Goal: Task Accomplishment & Management: Manage account settings

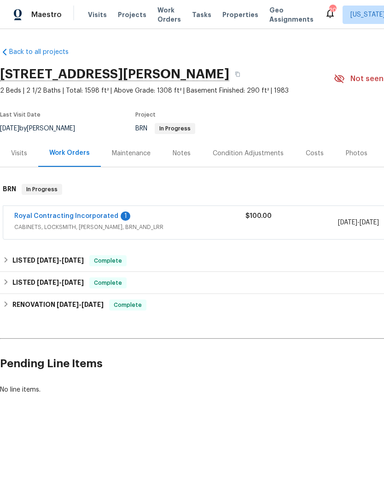
click at [223, 14] on span "Properties" at bounding box center [240, 14] width 36 height 9
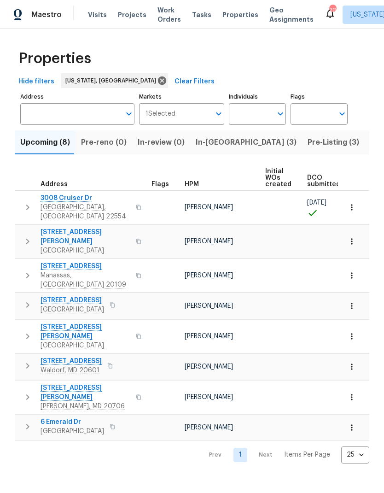
click at [217, 143] on span "In-reno (3)" at bounding box center [246, 142] width 101 height 13
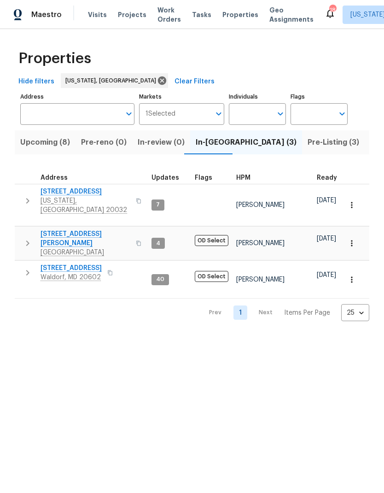
click at [105, 143] on span "Pre-reno (0)" at bounding box center [104, 142] width 46 height 13
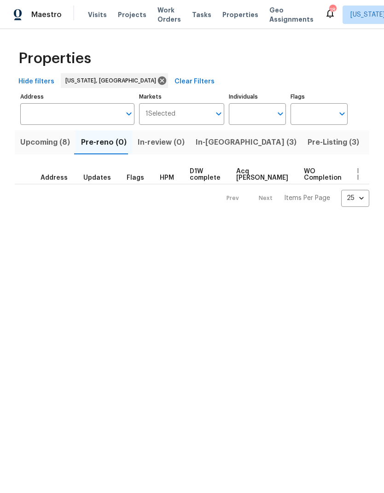
click at [54, 143] on span "Upcoming (8)" at bounding box center [45, 142] width 50 height 13
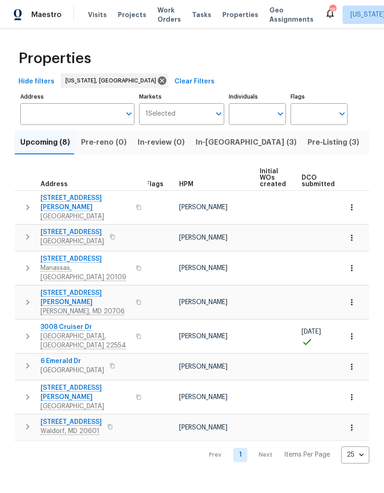
scroll to position [0, 5]
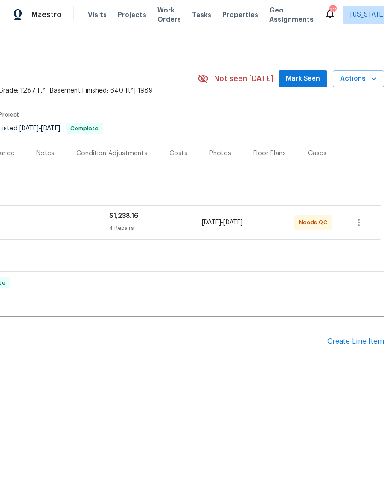
scroll to position [0, 136]
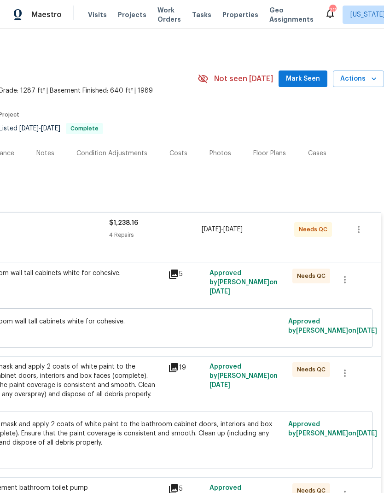
click at [116, 285] on div "Paint bathroom wall tall cabinets white for cohesive. $200.00" at bounding box center [62, 277] width 202 height 18
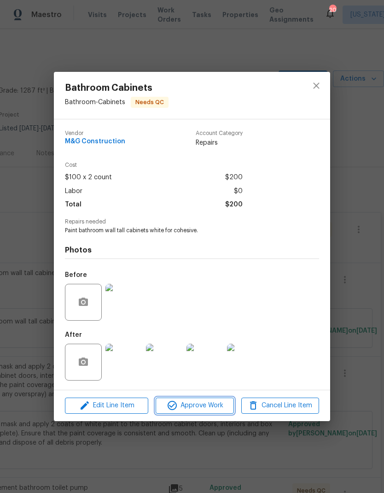
click at [195, 410] on span "Approve Work" at bounding box center [194, 406] width 72 height 12
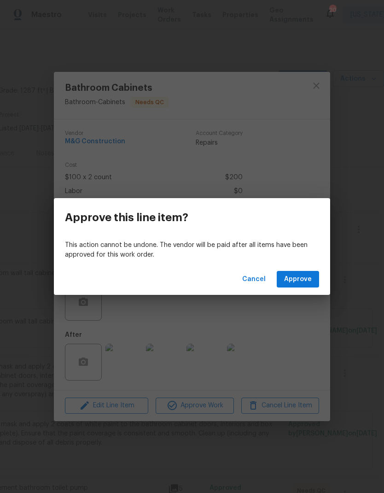
click at [226, 263] on div "This action cannot be undone. The vendor will be paid after all items have been…" at bounding box center [192, 250] width 276 height 27
click at [255, 279] on span "Cancel" at bounding box center [253, 280] width 23 height 12
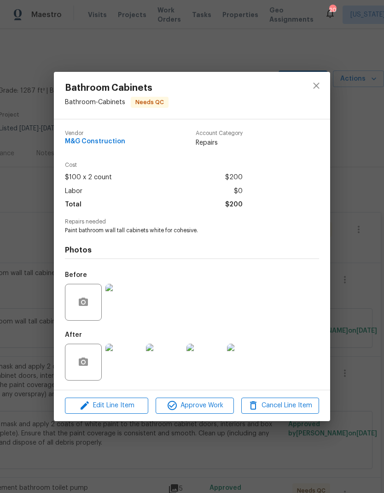
click at [124, 361] on img at bounding box center [123, 362] width 37 height 37
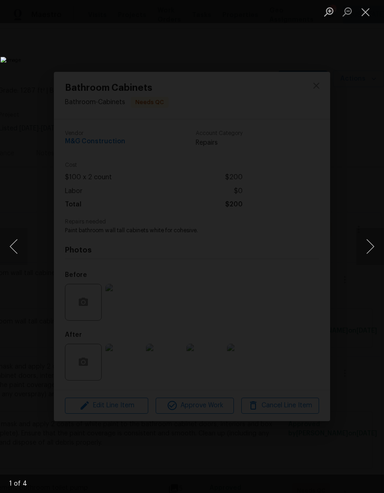
click at [370, 249] on button "Next image" at bounding box center [370, 246] width 28 height 37
click at [366, 258] on button "Next image" at bounding box center [370, 246] width 28 height 37
click at [365, 254] on button "Next image" at bounding box center [370, 246] width 28 height 37
click at [368, 253] on button "Next image" at bounding box center [370, 246] width 28 height 37
click at [366, 253] on button "Next image" at bounding box center [370, 246] width 28 height 37
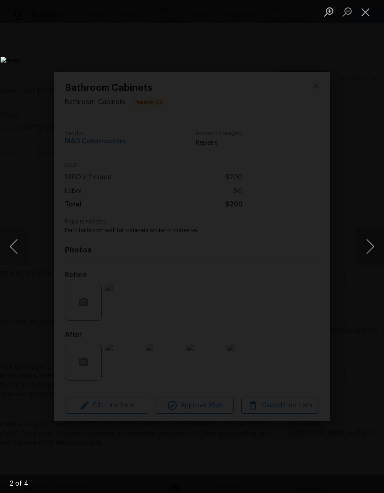
click at [22, 247] on button "Previous image" at bounding box center [14, 246] width 28 height 37
click at [18, 246] on button "Previous image" at bounding box center [14, 246] width 28 height 37
click at [369, 9] on button "Close lightbox" at bounding box center [365, 12] width 18 height 16
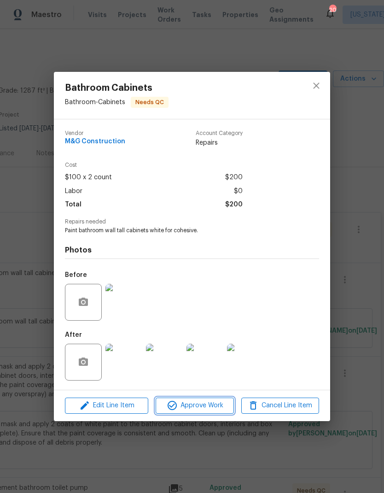
click at [204, 409] on span "Approve Work" at bounding box center [194, 406] width 72 height 12
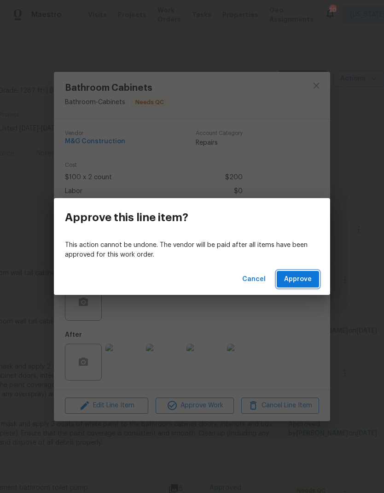
click at [303, 274] on span "Approve" at bounding box center [298, 280] width 28 height 12
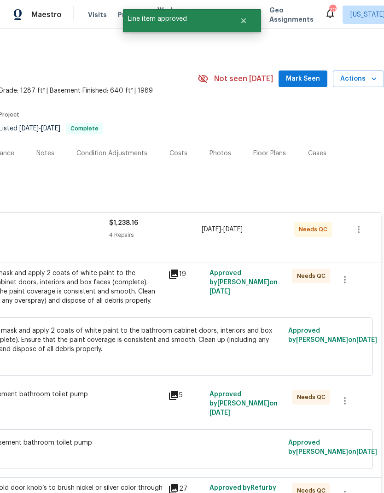
click at [116, 287] on div "Prep, sand, mask and apply 2 coats of white paint to the bathroom cabinet doors…" at bounding box center [62, 286] width 202 height 37
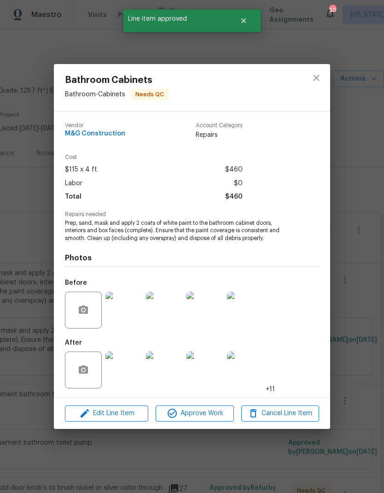
click at [130, 364] on img at bounding box center [123, 369] width 37 height 37
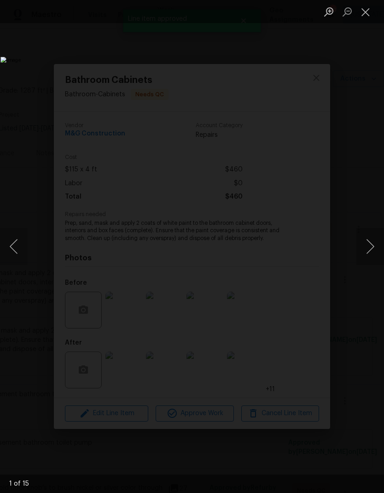
click at [369, 257] on button "Next image" at bounding box center [370, 246] width 28 height 37
click at [370, 250] on button "Next image" at bounding box center [370, 246] width 28 height 37
click at [368, 250] on button "Next image" at bounding box center [370, 246] width 28 height 37
click at [367, 250] on button "Next image" at bounding box center [370, 246] width 28 height 37
click at [369, 253] on button "Next image" at bounding box center [370, 246] width 28 height 37
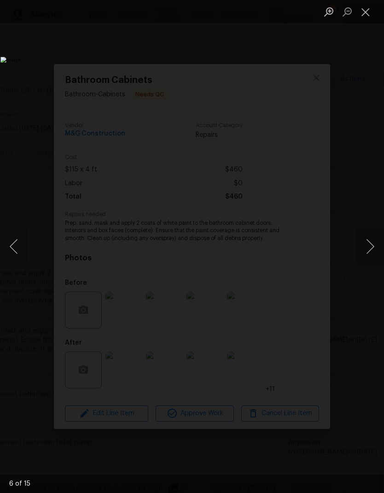
click at [366, 12] on button "Close lightbox" at bounding box center [365, 12] width 18 height 16
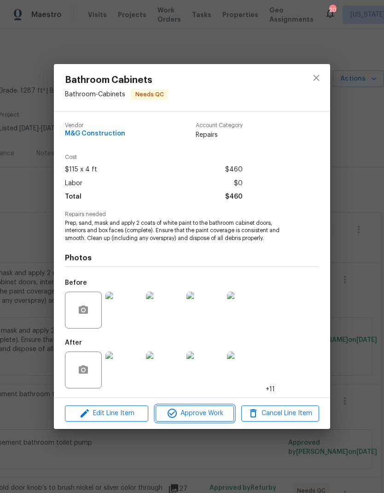
click at [209, 417] on span "Approve Work" at bounding box center [194, 414] width 72 height 12
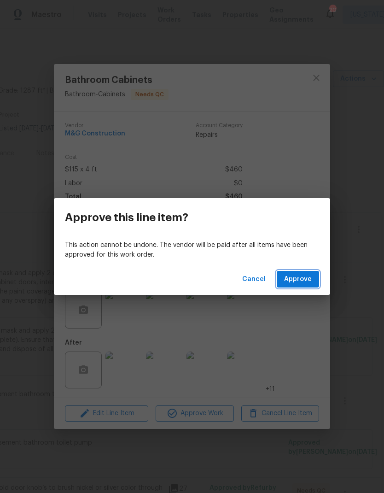
click at [305, 273] on button "Approve" at bounding box center [298, 279] width 42 height 17
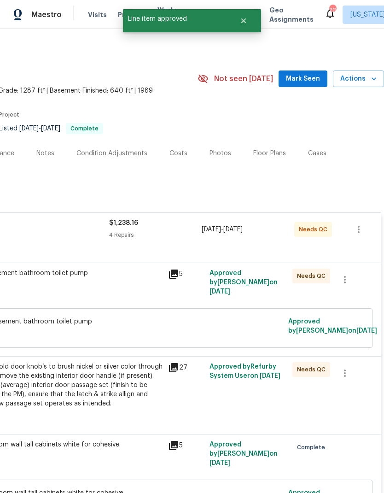
click at [93, 290] on div "Replace basement bathroom toilet pump $105.00" at bounding box center [61, 287] width 207 height 42
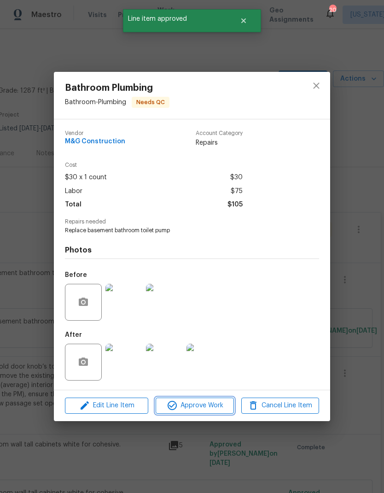
click at [213, 407] on span "Approve Work" at bounding box center [194, 406] width 72 height 12
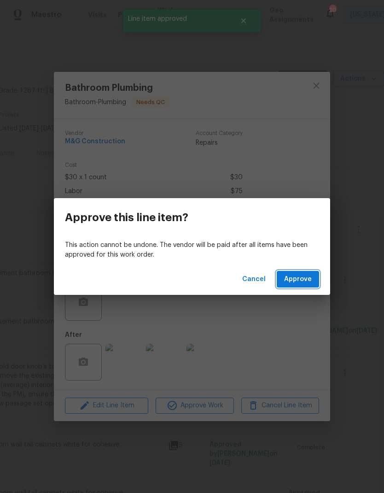
click at [303, 275] on span "Approve" at bounding box center [298, 280] width 28 height 12
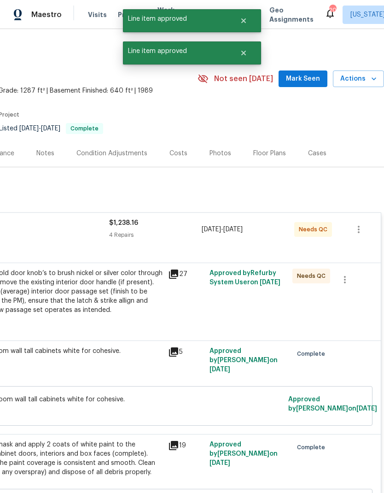
click at [97, 292] on div "Replace all gold door knob’s to brush nickel or silver color through out home R…" at bounding box center [62, 291] width 202 height 46
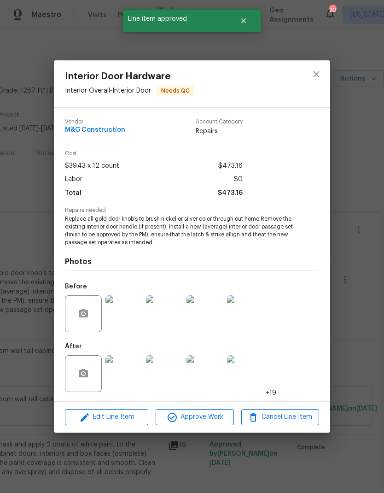
click at [128, 370] on img at bounding box center [123, 373] width 37 height 37
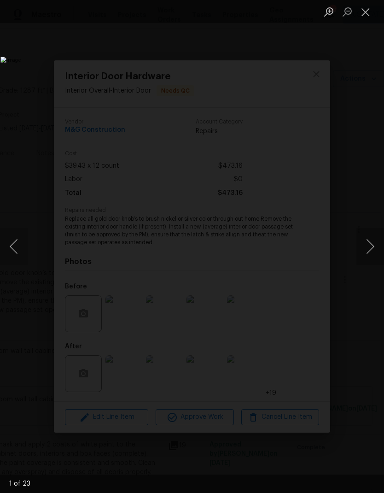
click at [368, 240] on button "Next image" at bounding box center [370, 246] width 28 height 37
click at [367, 239] on button "Next image" at bounding box center [370, 246] width 28 height 37
click at [367, 240] on button "Next image" at bounding box center [370, 246] width 28 height 37
click at [366, 240] on button "Next image" at bounding box center [370, 246] width 28 height 37
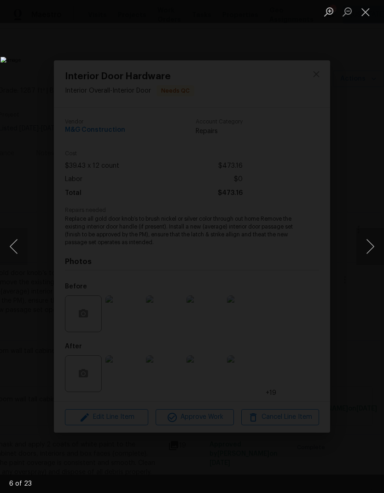
click at [366, 241] on button "Next image" at bounding box center [370, 246] width 28 height 37
click at [367, 242] on button "Next image" at bounding box center [370, 246] width 28 height 37
click at [368, 242] on button "Next image" at bounding box center [370, 246] width 28 height 37
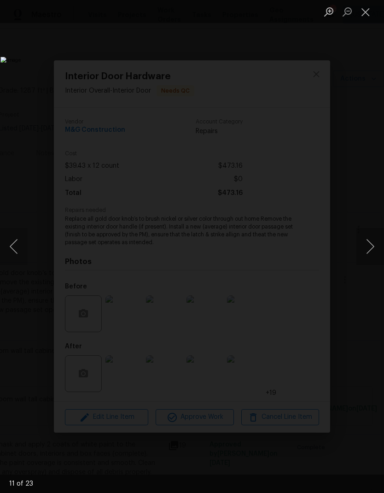
click at [367, 242] on button "Next image" at bounding box center [370, 246] width 28 height 37
click at [366, 243] on button "Next image" at bounding box center [370, 246] width 28 height 37
click at [367, 243] on button "Next image" at bounding box center [370, 246] width 28 height 37
click at [367, 245] on button "Next image" at bounding box center [370, 246] width 28 height 37
click at [368, 247] on button "Next image" at bounding box center [370, 246] width 28 height 37
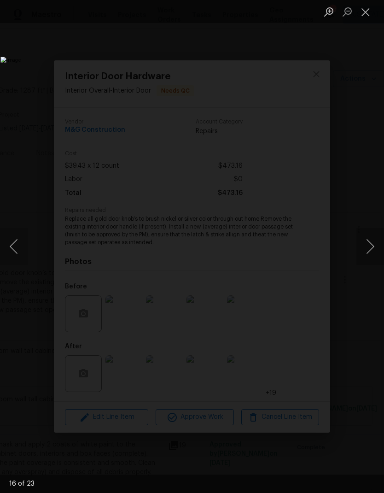
click at [368, 246] on button "Next image" at bounding box center [370, 246] width 28 height 37
click at [367, 245] on button "Next image" at bounding box center [370, 246] width 28 height 37
click at [368, 245] on button "Next image" at bounding box center [370, 246] width 28 height 37
click at [367, 246] on button "Next image" at bounding box center [370, 246] width 28 height 37
click at [367, 245] on button "Next image" at bounding box center [370, 246] width 28 height 37
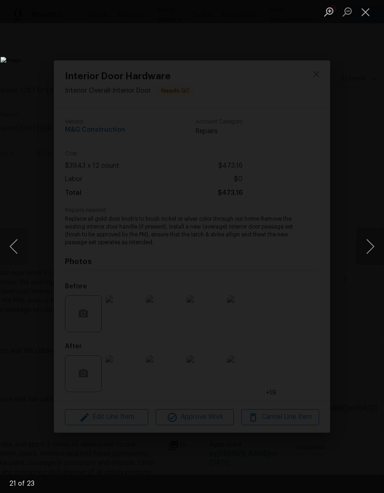
click at [368, 245] on button "Next image" at bounding box center [370, 246] width 28 height 37
click at [368, 244] on button "Next image" at bounding box center [370, 246] width 28 height 37
click at [368, 245] on button "Next image" at bounding box center [370, 246] width 28 height 37
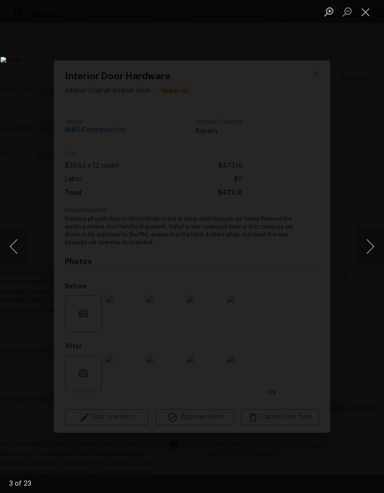
click at [368, 245] on button "Next image" at bounding box center [370, 246] width 28 height 37
click at [364, 12] on button "Close lightbox" at bounding box center [365, 12] width 18 height 16
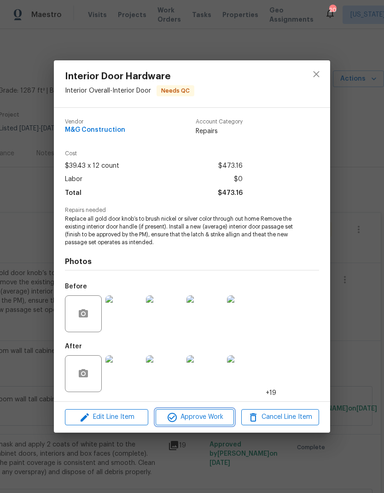
click at [204, 420] on span "Approve Work" at bounding box center [194, 417] width 72 height 12
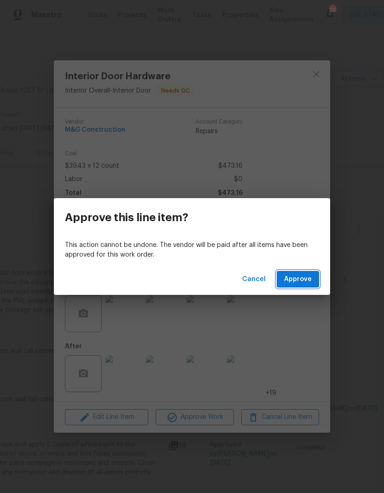
click at [302, 278] on span "Approve" at bounding box center [298, 280] width 28 height 12
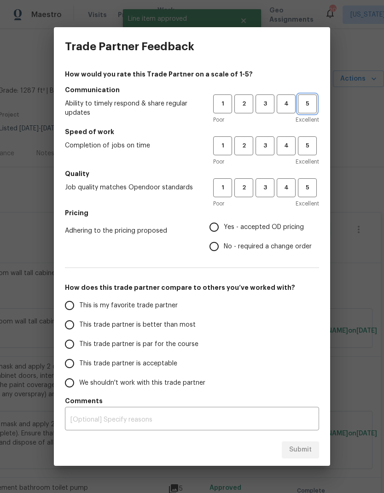
click at [310, 105] on span "5" at bounding box center [307, 104] width 17 height 11
click at [313, 144] on span "5" at bounding box center [307, 145] width 17 height 11
click at [310, 188] on span "5" at bounding box center [307, 187] width 17 height 11
click at [220, 228] on input "Yes - accepted OD pricing" at bounding box center [213, 226] width 19 height 19
radio input "true"
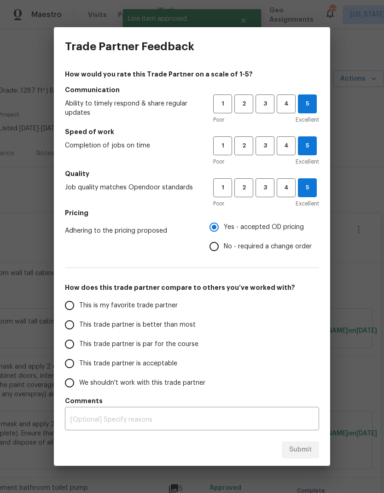
click at [70, 306] on input "This is my favorite trade partner" at bounding box center [69, 305] width 19 height 19
click at [305, 454] on span "Submit" at bounding box center [300, 450] width 23 height 12
radio input "true"
radio input "false"
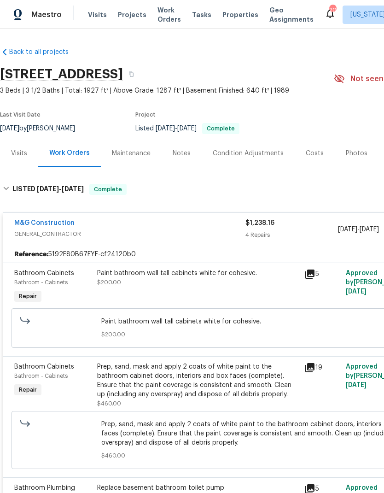
scroll to position [0, 0]
click at [186, 153] on div "Notes" at bounding box center [182, 153] width 18 height 9
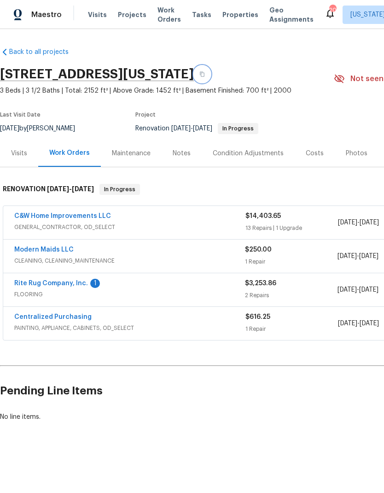
click at [204, 74] on icon "button" at bounding box center [202, 74] width 5 height 5
click at [26, 151] on div "Visits" at bounding box center [19, 153] width 16 height 9
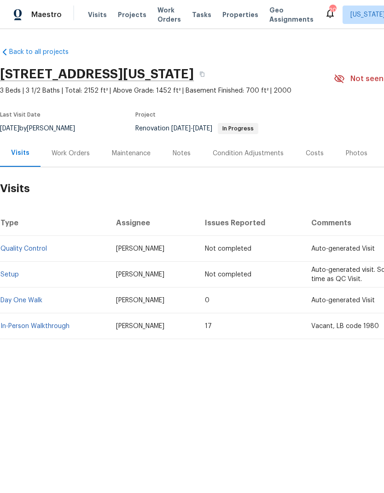
click at [77, 157] on div "Work Orders" at bounding box center [71, 153] width 38 height 9
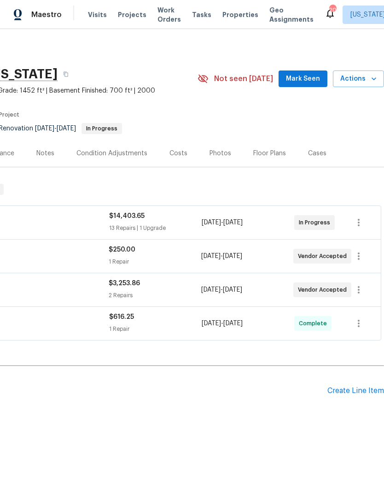
scroll to position [0, 136]
click at [360, 290] on icon "button" at bounding box center [359, 289] width 2 height 7
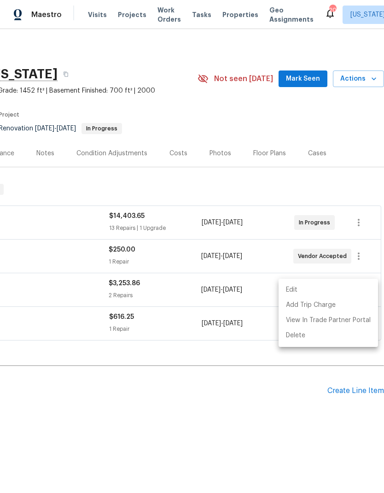
click at [343, 294] on li "Edit" at bounding box center [328, 289] width 99 height 15
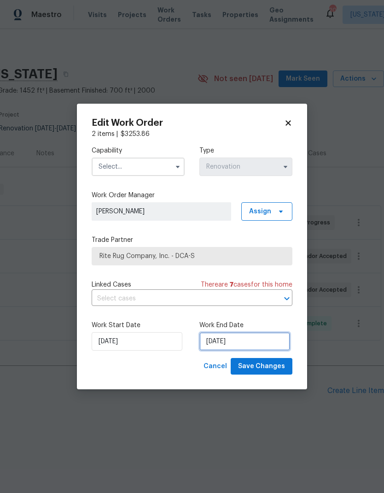
click at [254, 339] on input "[DATE]" at bounding box center [244, 341] width 91 height 18
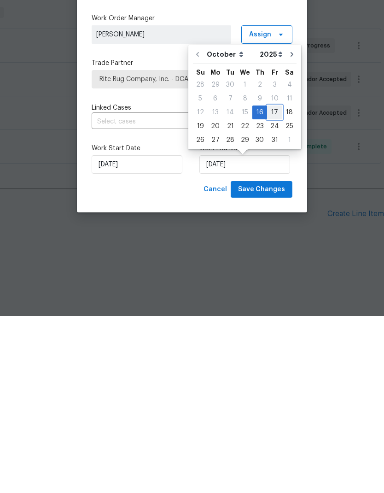
click at [274, 283] on div "17" at bounding box center [274, 289] width 15 height 13
type input "[DATE]"
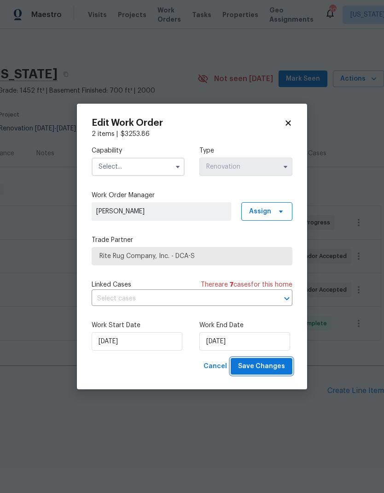
click at [271, 366] on span "Save Changes" at bounding box center [261, 367] width 47 height 12
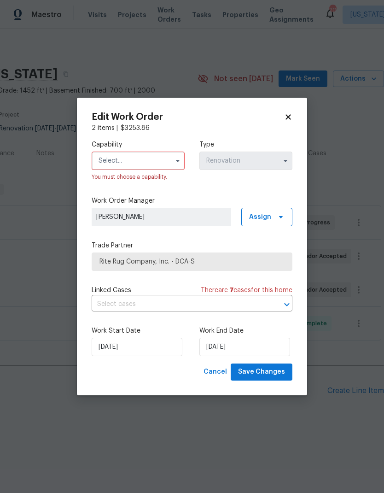
click at [177, 157] on icon "button" at bounding box center [177, 160] width 7 height 7
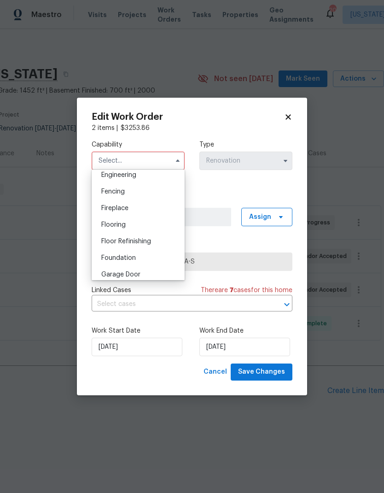
scroll to position [323, 0]
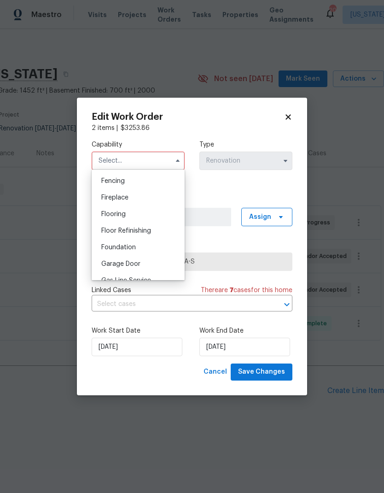
click at [156, 212] on div "Flooring" at bounding box center [138, 214] width 88 height 17
type input "Flooring"
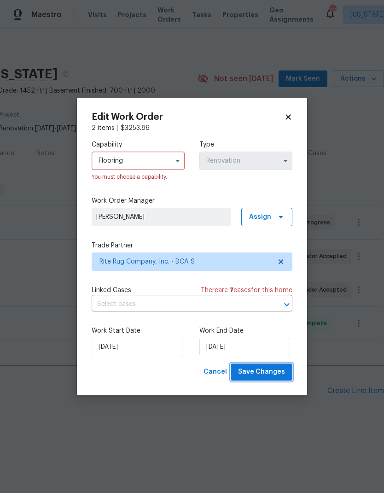
click at [273, 373] on span "Save Changes" at bounding box center [261, 372] width 47 height 12
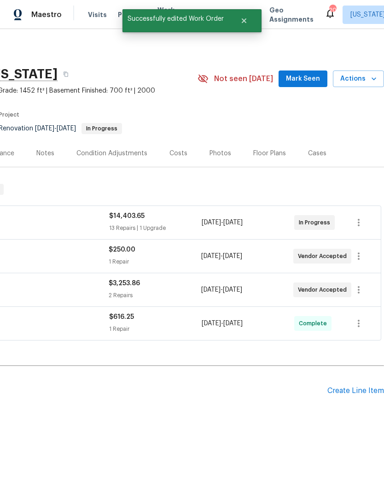
scroll to position [0, 136]
click at [356, 258] on icon "button" at bounding box center [358, 255] width 11 height 11
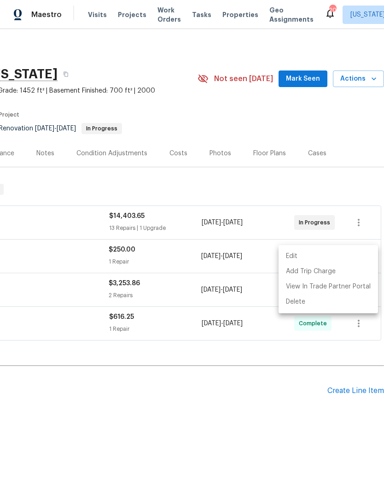
click at [338, 256] on li "Edit" at bounding box center [328, 256] width 99 height 15
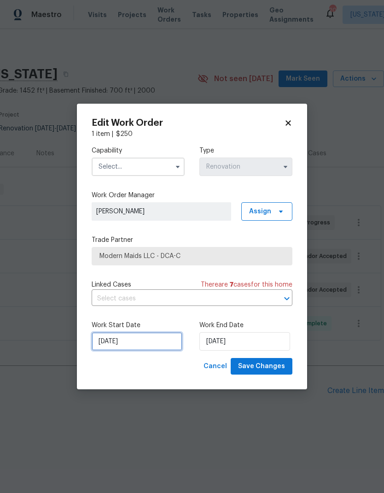
click at [157, 349] on input "[DATE]" at bounding box center [137, 341] width 91 height 18
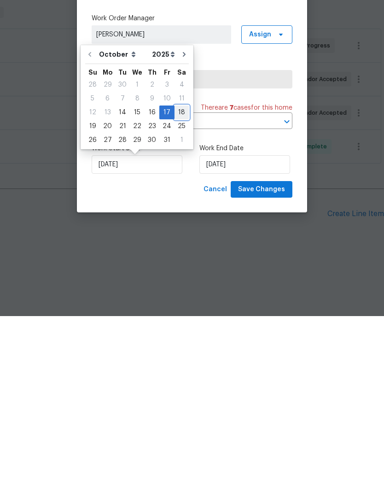
click at [179, 283] on div "18" at bounding box center [182, 289] width 14 height 13
type input "[DATE]"
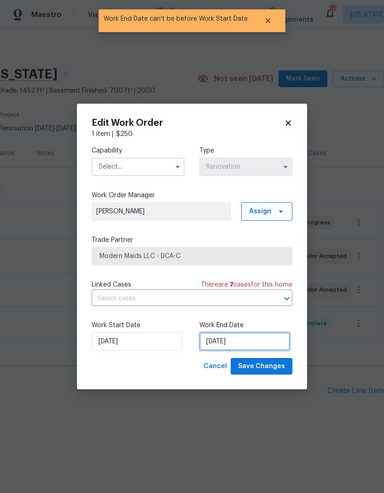
click at [250, 347] on input "[DATE]" at bounding box center [244, 341] width 91 height 18
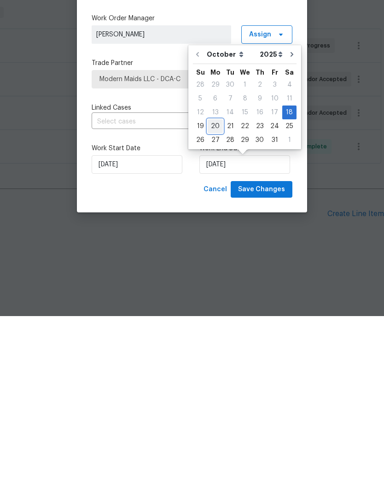
click at [216, 297] on div "20" at bounding box center [215, 303] width 15 height 13
type input "[DATE]"
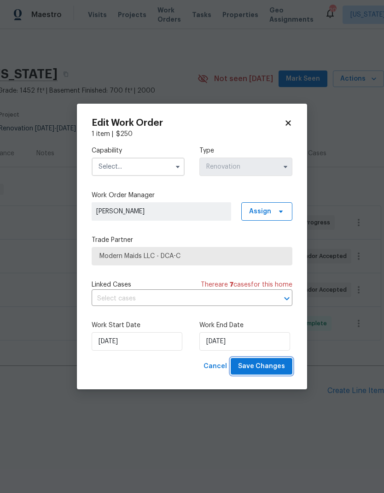
click at [285, 371] on button "Save Changes" at bounding box center [262, 366] width 62 height 17
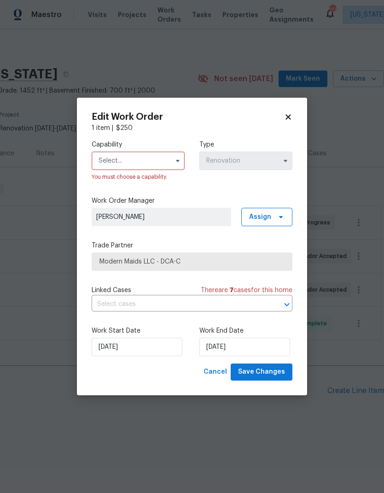
click at [176, 156] on button "button" at bounding box center [177, 160] width 11 height 11
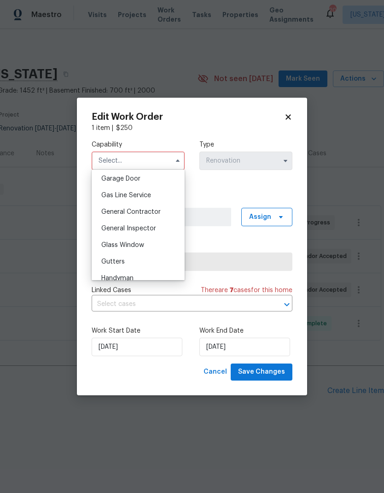
scroll to position [408, 0]
click at [165, 215] on div "General Contractor" at bounding box center [138, 212] width 88 height 17
type input "General Contractor"
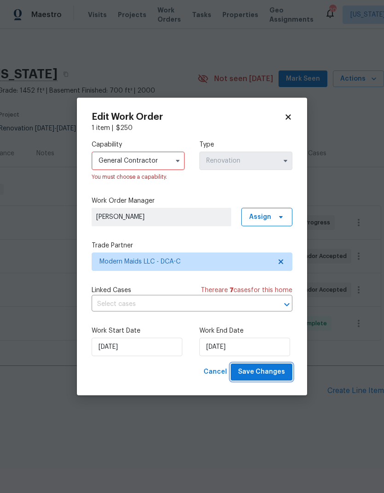
click at [273, 371] on span "Save Changes" at bounding box center [261, 372] width 47 height 12
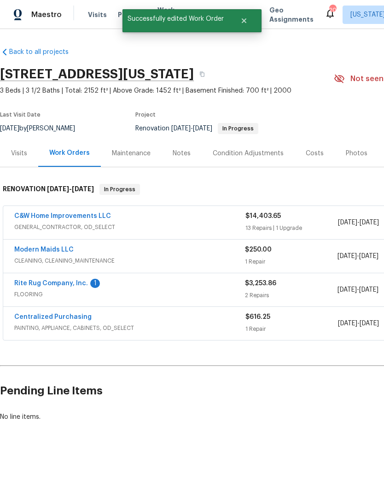
scroll to position [0, 0]
click at [52, 252] on link "Modern Maids LLC" at bounding box center [43, 249] width 59 height 6
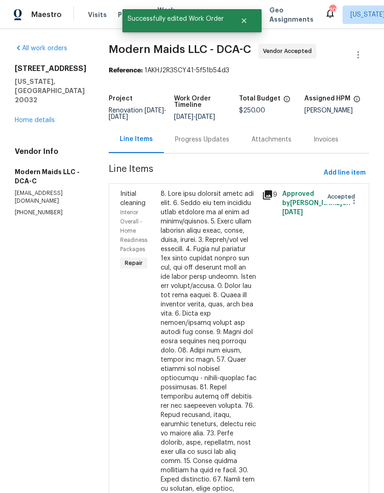
click at [216, 144] on div "Progress Updates" at bounding box center [202, 139] width 54 height 9
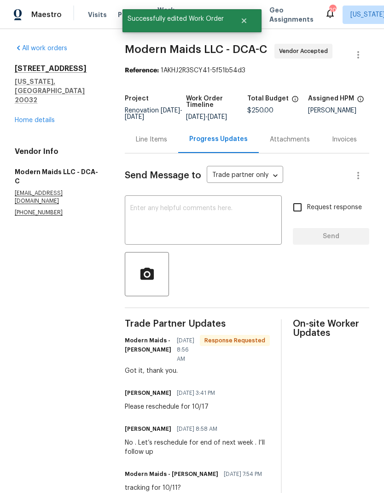
click at [236, 228] on textarea at bounding box center [203, 221] width 146 height 32
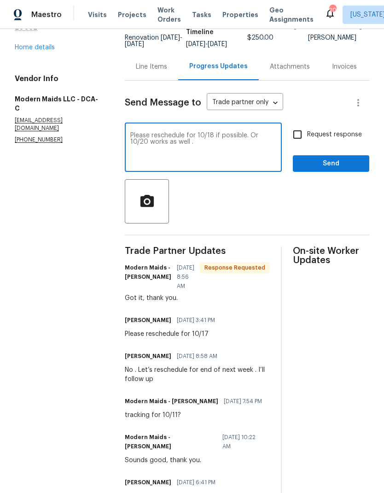
scroll to position [73, 0]
type textarea "Please reschedule for 10/18 if possible. Or 10/20 works as well ."
click at [299, 141] on input "Request response" at bounding box center [297, 133] width 19 height 19
checkbox input "true"
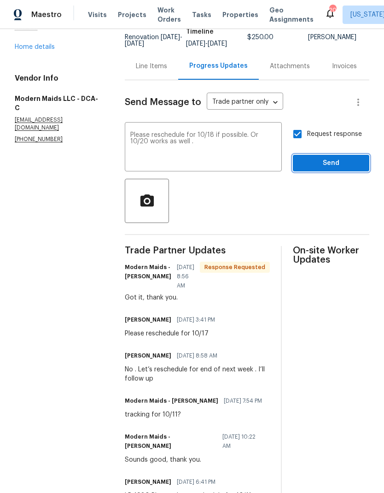
click at [334, 169] on span "Send" at bounding box center [331, 163] width 62 height 12
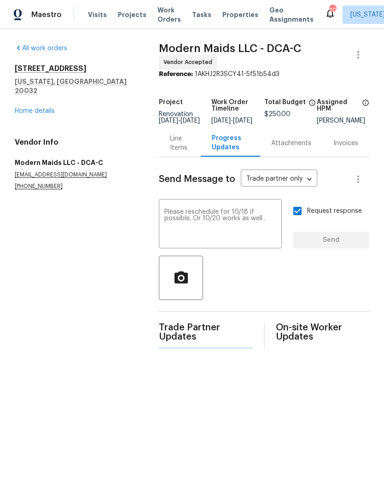
scroll to position [0, 0]
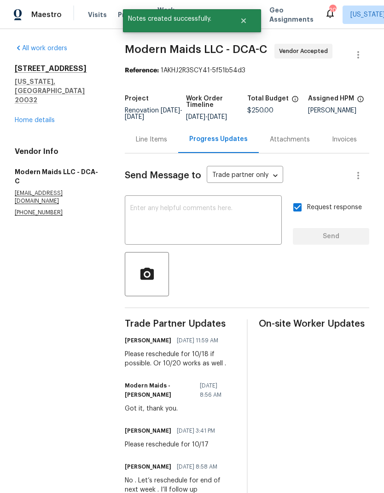
click at [48, 117] on link "Home details" at bounding box center [35, 120] width 40 height 6
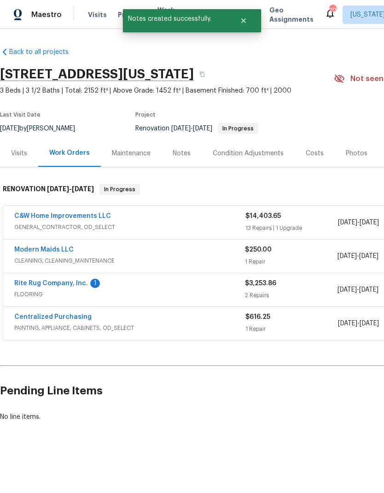
click at [77, 285] on link "Rite Rug Company, Inc." at bounding box center [51, 283] width 74 height 6
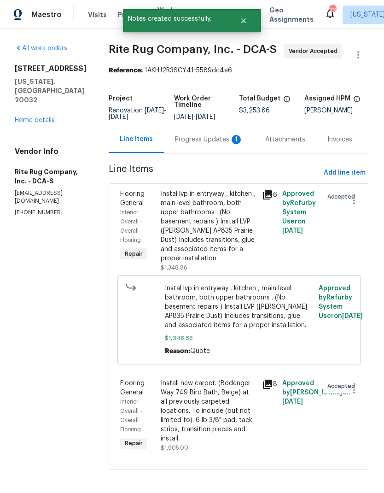
click at [203, 143] on div "Progress Updates 1" at bounding box center [209, 139] width 68 height 9
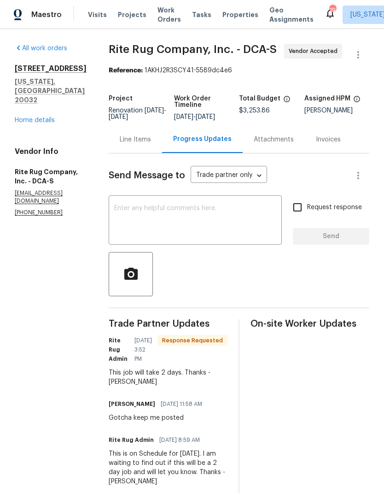
click at [241, 219] on textarea at bounding box center [195, 221] width 162 height 32
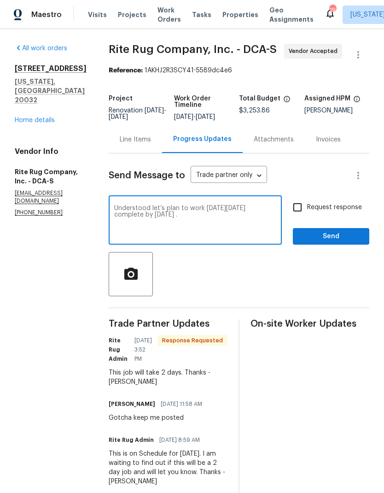
type textarea "Understood let’s plan to work [DATE][DATE] complete by [DATE] ."
click at [302, 209] on input "Request response" at bounding box center [297, 207] width 19 height 19
checkbox input "true"
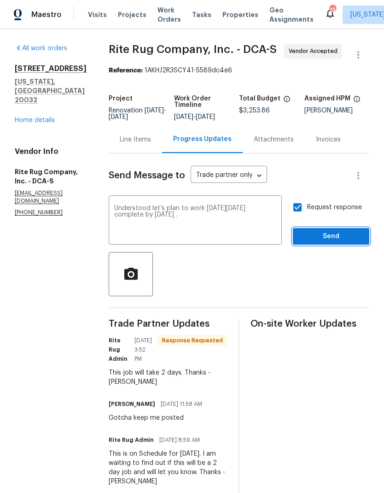
click at [330, 240] on span "Send" at bounding box center [331, 237] width 62 height 12
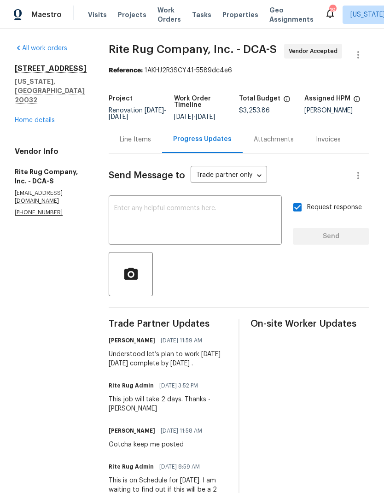
click at [43, 117] on link "Home details" at bounding box center [35, 120] width 40 height 6
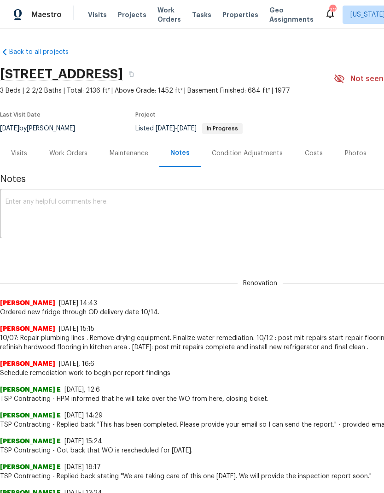
click at [81, 154] on div "Work Orders" at bounding box center [68, 153] width 38 height 9
